Goal: Task Accomplishment & Management: Manage account settings

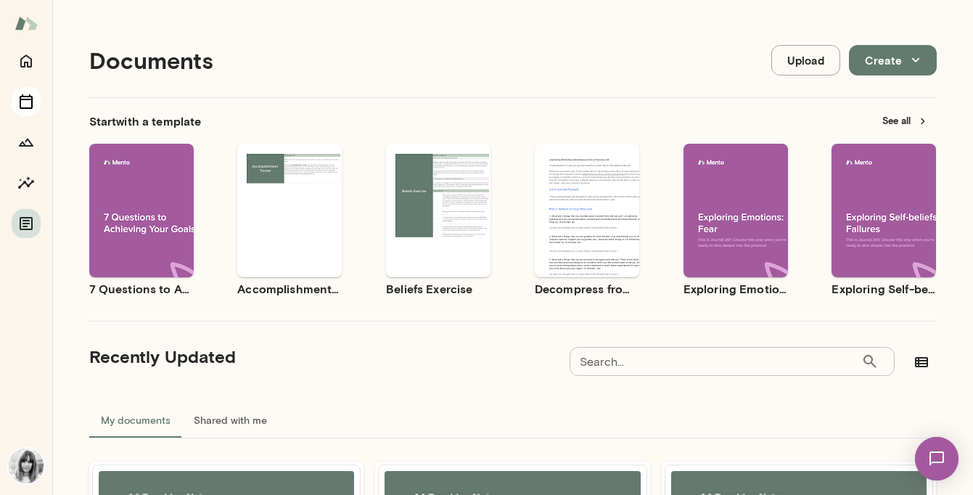
scroll to position [233, 0]
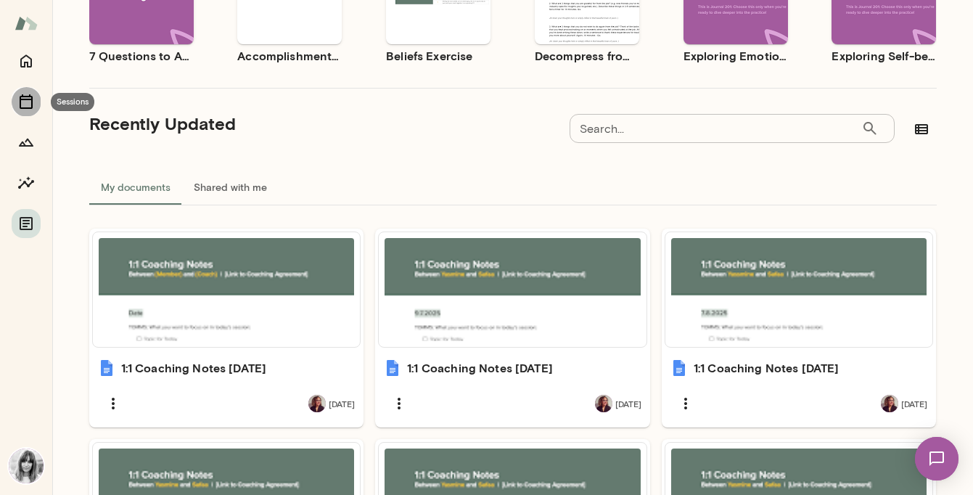
click at [23, 102] on icon "Sessions" at bounding box center [25, 101] width 17 height 17
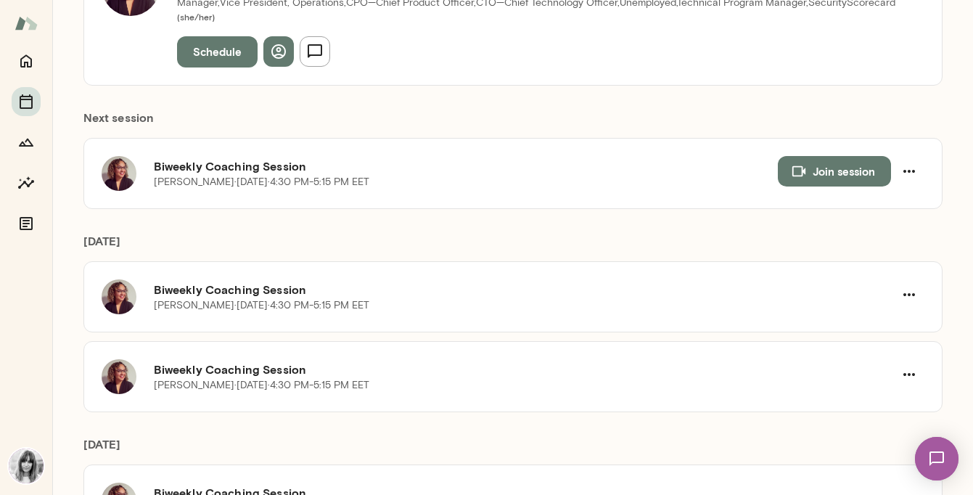
scroll to position [246, 0]
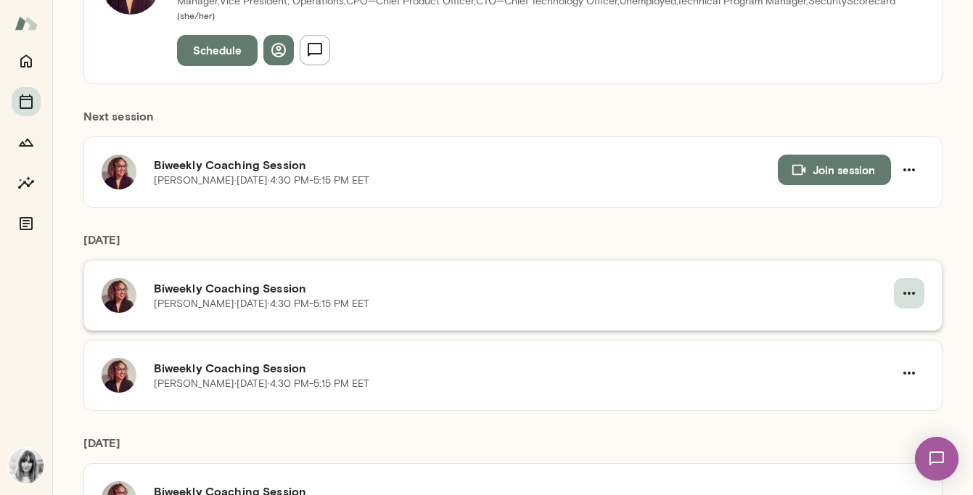
click at [914, 285] on icon "button" at bounding box center [909, 293] width 17 height 17
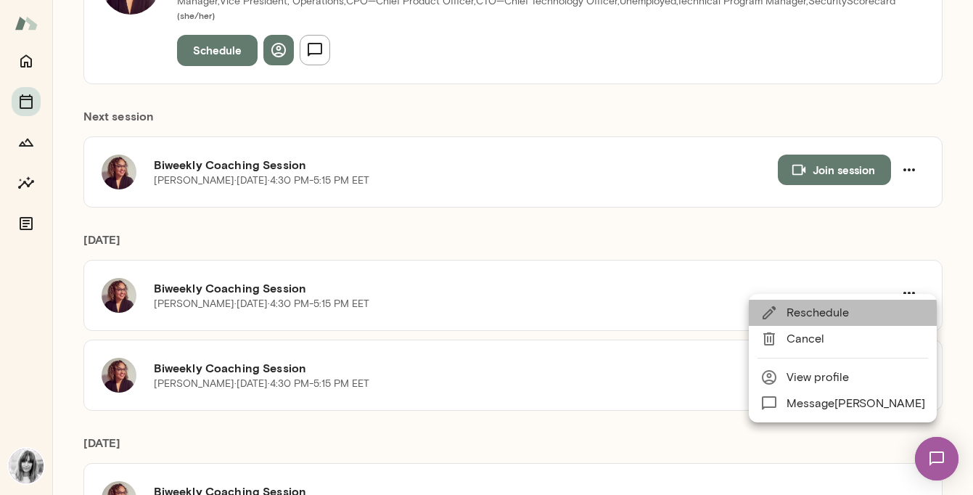
click at [878, 314] on span "Reschedule" at bounding box center [856, 312] width 139 height 17
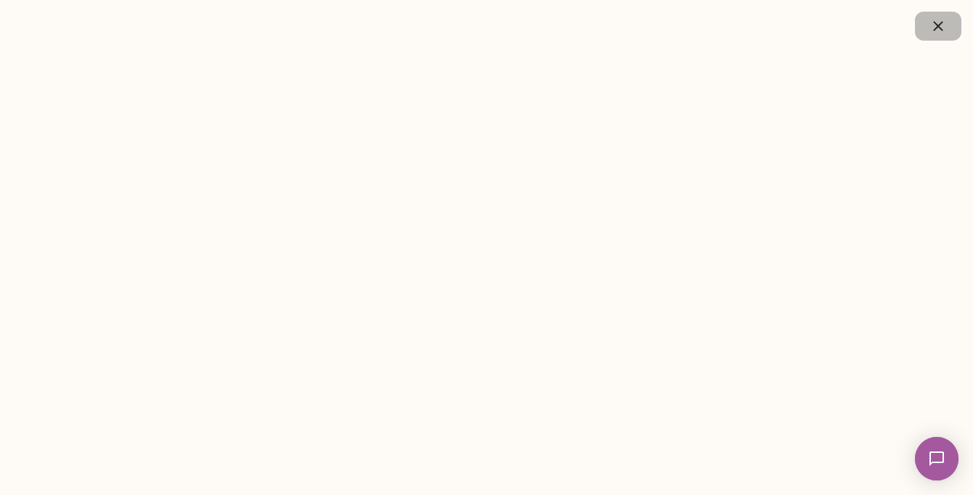
click at [939, 26] on icon "button" at bounding box center [937, 25] width 9 height 9
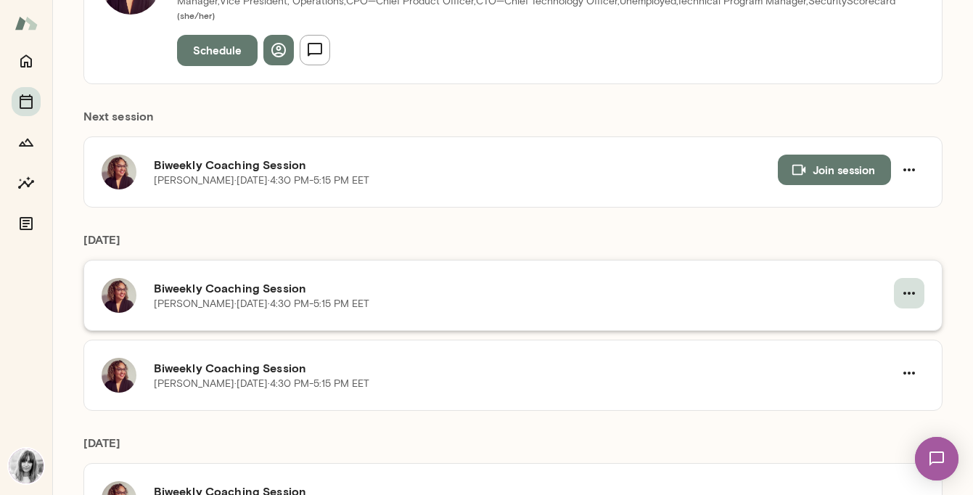
click at [902, 285] on icon "button" at bounding box center [909, 293] width 17 height 17
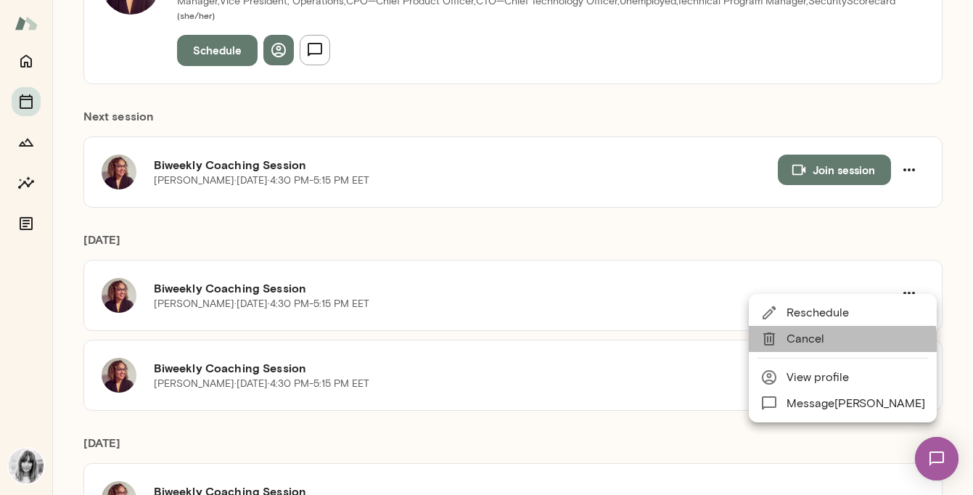
click at [842, 344] on span "Cancel" at bounding box center [856, 338] width 139 height 17
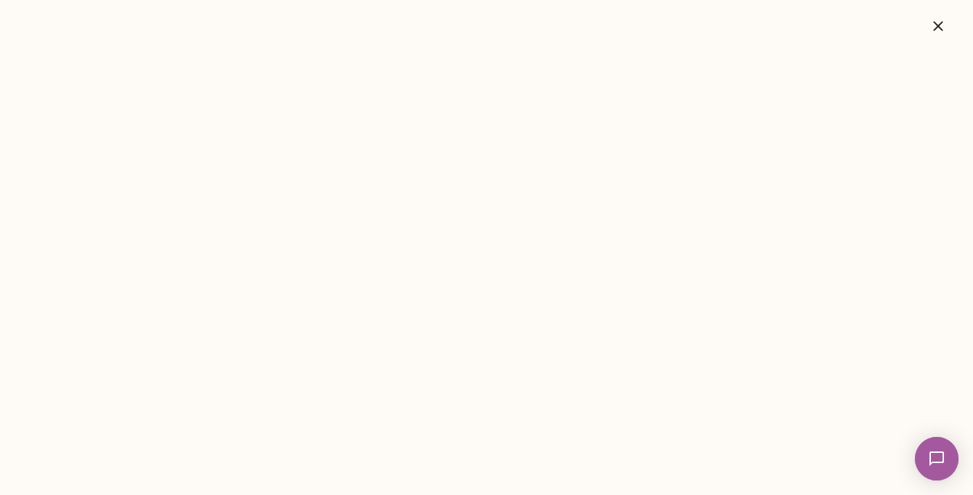
click at [931, 32] on icon "button" at bounding box center [938, 25] width 17 height 17
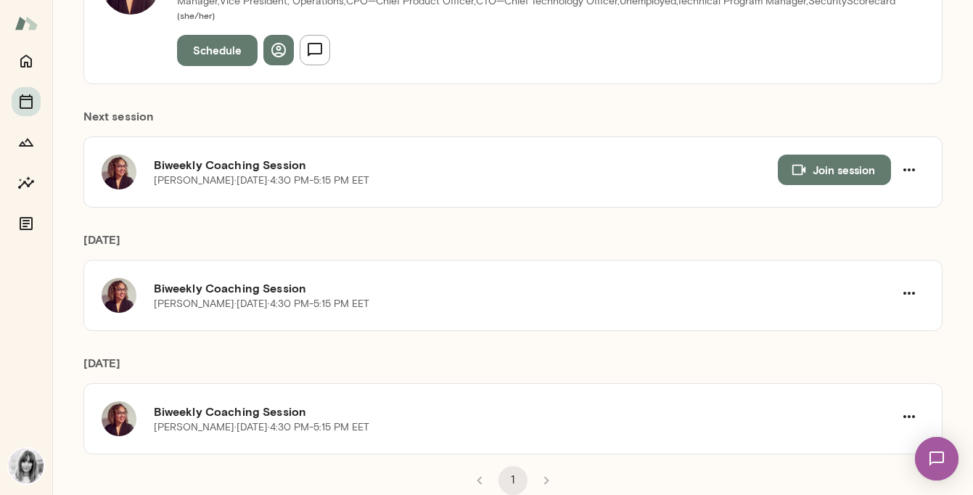
scroll to position [231, 0]
